Goal: Task Accomplishment & Management: Manage account settings

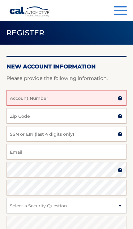
click at [77, 99] on input "Account Number" at bounding box center [67, 98] width 120 height 16
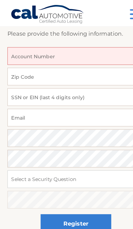
scroll to position [45, 0]
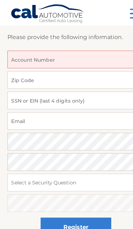
click at [71, 54] on input "Account Number" at bounding box center [67, 53] width 120 height 16
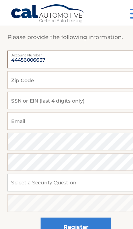
type input "44456006637"
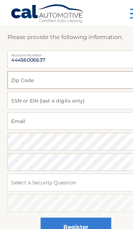
click at [68, 71] on input "Zip Code" at bounding box center [67, 71] width 120 height 16
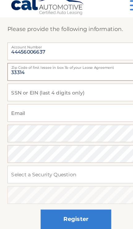
type input "33314"
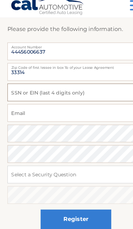
click at [83, 83] on input "SSN or EIN (last 4 digits only)" at bounding box center [67, 89] width 120 height 16
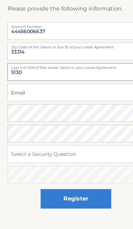
type input "5130"
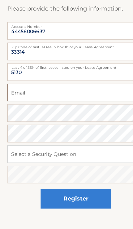
click at [75, 99] on input "Email" at bounding box center [67, 107] width 120 height 16
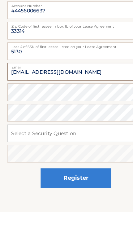
type input "milka2008@gmail.com"
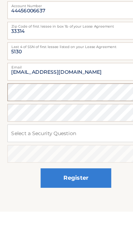
scroll to position [61, 0]
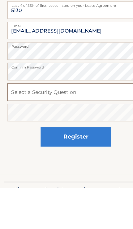
click at [70, 137] on select "Select a Security Question What was the name of your elementary school? What is…" at bounding box center [67, 145] width 120 height 16
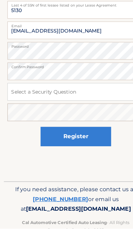
scroll to position [96, 0]
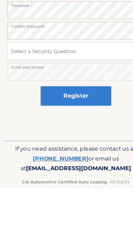
click at [84, 140] on button "Register" at bounding box center [67, 148] width 62 height 17
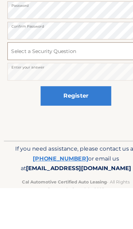
scroll to position [106, 0]
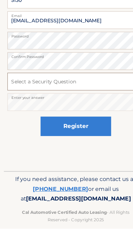
click at [81, 92] on select "Select a Security Question What was the name of your elementary school? What is…" at bounding box center [67, 100] width 120 height 16
select select "5"
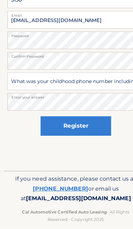
click at [81, 131] on button "Register" at bounding box center [67, 139] width 62 height 17
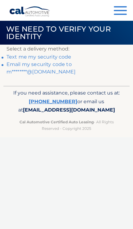
click at [64, 57] on link "Text me my security code" at bounding box center [39, 57] width 65 height 6
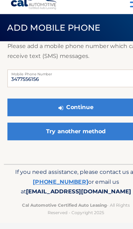
click at [89, 95] on button "Continue" at bounding box center [67, 103] width 120 height 16
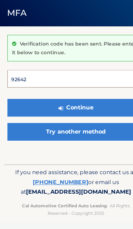
type input "926420"
click at [67, 108] on button "Continue" at bounding box center [67, 116] width 120 height 16
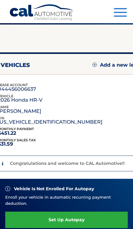
scroll to position [28, 0]
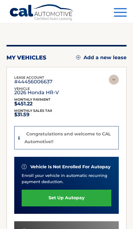
scroll to position [0, 0]
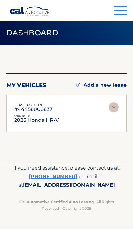
click at [116, 106] on img at bounding box center [114, 107] width 10 height 10
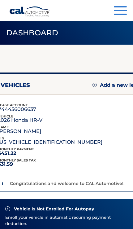
click at [87, 188] on div "Congratulations and welcome to CAL Automotive!!" at bounding box center [66, 184] width 117 height 8
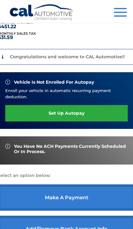
scroll to position [127, 0]
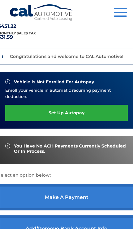
click at [84, 120] on link "set up autopay" at bounding box center [66, 113] width 123 height 16
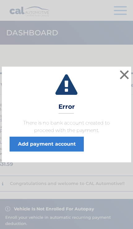
click at [69, 141] on link "Add payment account" at bounding box center [47, 144] width 74 height 15
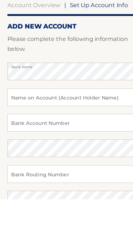
scroll to position [26, 0]
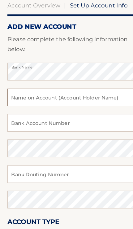
click at [89, 106] on input "text" at bounding box center [67, 114] width 120 height 16
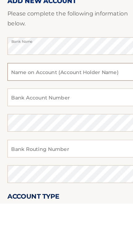
type input "Roman Shudrenko"
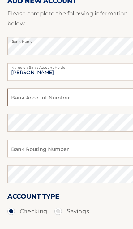
click at [74, 106] on input "Bank Account Number" at bounding box center [67, 114] width 120 height 16
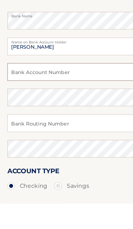
scroll to position [71, 0]
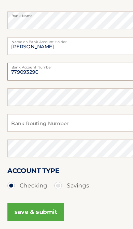
type input "779093290"
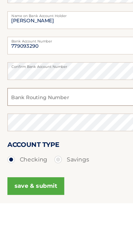
click at [66, 128] on input "Bank Routing Number" at bounding box center [67, 136] width 120 height 16
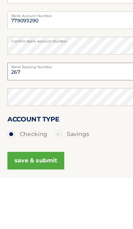
scroll to position [116, 0]
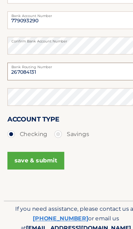
type input "267084131"
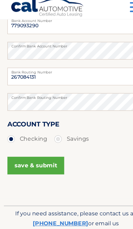
scroll to position [142, 0]
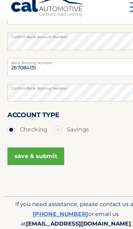
click at [44, 137] on button "save & submit" at bounding box center [32, 144] width 50 height 16
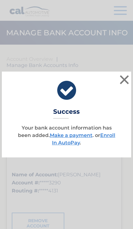
click at [69, 145] on link "Enroll In AutoPay" at bounding box center [84, 138] width 64 height 13
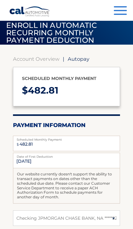
select select "MDQ0OTNkMjMtMTUzNS00MjA5LTkyNzAtZDU2ZDQyNDZkNDlk"
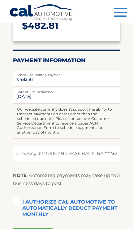
scroll to position [69, 0]
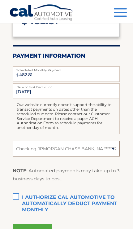
click at [114, 149] on select "Select Bank Account Checking JPMORGAN CHASE BANK, NA *****3290" at bounding box center [67, 149] width 108 height 16
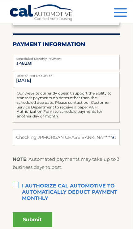
scroll to position [82, 0]
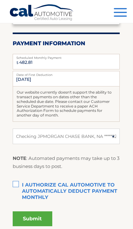
click at [14, 183] on label "I authorize cal automotive to automatically deduct payment monthly This checkbo…" at bounding box center [67, 185] width 108 height 12
click at [0, 0] on input "I authorize cal automotive to automatically deduct payment monthly This checkbo…" at bounding box center [0, 0] width 0 height 0
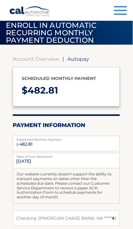
scroll to position [0, 0]
click at [95, 159] on input "9/27/2025" at bounding box center [67, 161] width 108 height 16
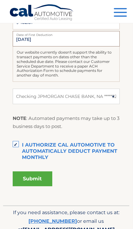
scroll to position [122, 0]
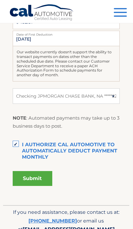
click at [39, 177] on button "Submit" at bounding box center [33, 178] width 40 height 15
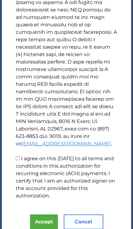
scroll to position [403, 0]
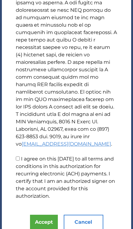
click at [20, 160] on input "I agree on this 09/08/2025 to all terms and conditions in this authorization fo…" at bounding box center [18, 159] width 4 height 4
checkbox input "true"
click at [43, 225] on button "Accept" at bounding box center [44, 222] width 28 height 15
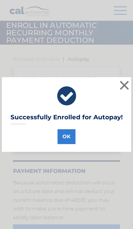
click at [69, 138] on button "OK" at bounding box center [67, 136] width 18 height 15
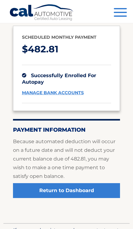
scroll to position [60, 0]
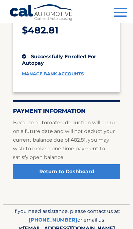
click at [92, 170] on link "Return to Dashboard" at bounding box center [67, 171] width 108 height 15
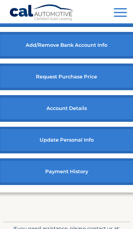
scroll to position [276, 0]
click at [93, 154] on link "update personal info" at bounding box center [67, 140] width 138 height 27
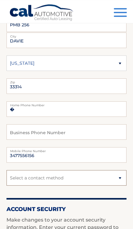
click at [72, 177] on select "Select a contact method Mobile Home" at bounding box center [67, 178] width 120 height 16
select select "1"
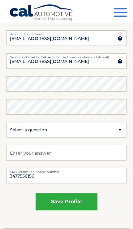
scroll to position [330, 0]
click at [81, 203] on button "save profile" at bounding box center [67, 202] width 62 height 17
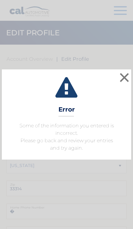
click at [121, 78] on button "×" at bounding box center [124, 77] width 12 height 12
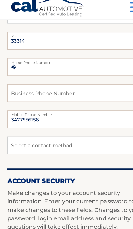
scroll to position [151, 0]
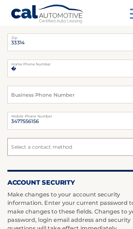
click at [67, 129] on select "Select a contact method Mobile Home" at bounding box center [67, 130] width 120 height 16
select select "1"
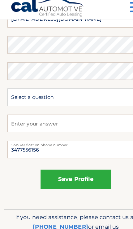
scroll to position [387, 0]
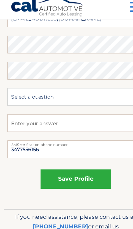
click at [76, 157] on button "save profile" at bounding box center [67, 163] width 62 height 17
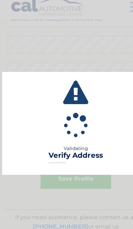
scroll to position [387, 0]
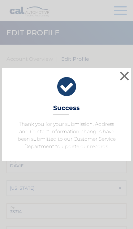
click at [123, 76] on button "×" at bounding box center [124, 76] width 12 height 12
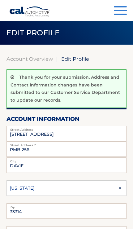
click at [119, 13] on button "Menu" at bounding box center [120, 11] width 13 height 10
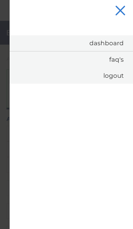
click at [108, 42] on link "Dashboard" at bounding box center [72, 43] width 124 height 16
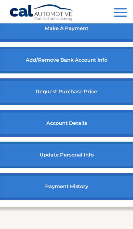
scroll to position [256, 0]
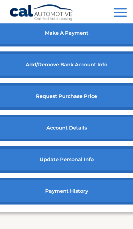
click at [78, 205] on link "payment history" at bounding box center [67, 191] width 138 height 27
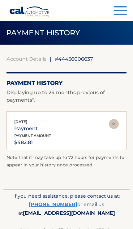
click at [115, 125] on img at bounding box center [114, 124] width 10 height 10
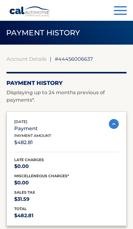
click at [114, 8] on button "Menu" at bounding box center [120, 11] width 13 height 10
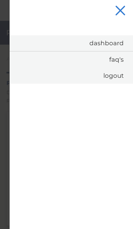
click at [117, 46] on link "Dashboard" at bounding box center [72, 43] width 124 height 16
